Goal: Transaction & Acquisition: Purchase product/service

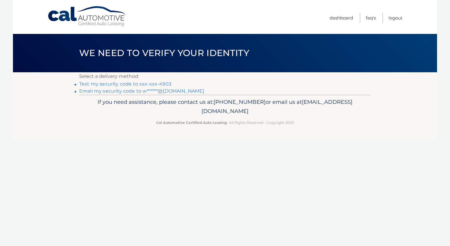
click at [156, 82] on link "Text my security code to xxx-xxx-4903" at bounding box center [125, 84] width 92 height 6
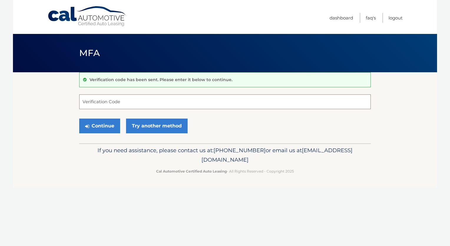
click at [143, 101] on input "Verification Code" at bounding box center [225, 101] width 292 height 15
type input "250573"
click at [101, 124] on button "Continue" at bounding box center [99, 125] width 41 height 15
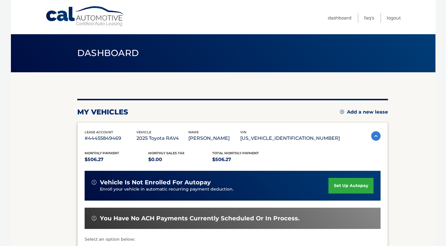
drag, startPoint x: 54, startPoint y: 152, endPoint x: 48, endPoint y: 159, distance: 9.4
click at [48, 159] on section "my vehicles Add a new lease lease account #44455849469 vehicle 2025 Toyota RAV4…" at bounding box center [223, 192] width 424 height 240
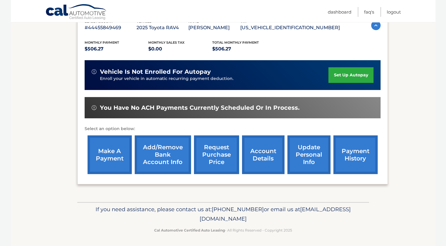
scroll to position [99, 0]
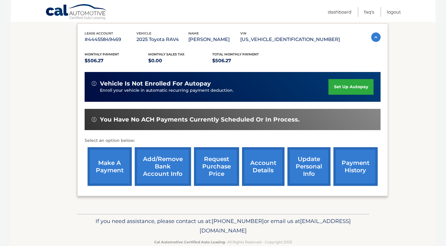
click at [100, 170] on link "make a payment" at bounding box center [109, 166] width 44 height 39
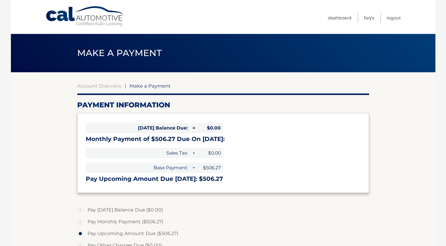
select select "ZDIwN2U3ZmMtZWU1My00OGNhLTgzMmEtOTcwNGI3ODBkYTU2"
